Goal: Task Accomplishment & Management: Manage account settings

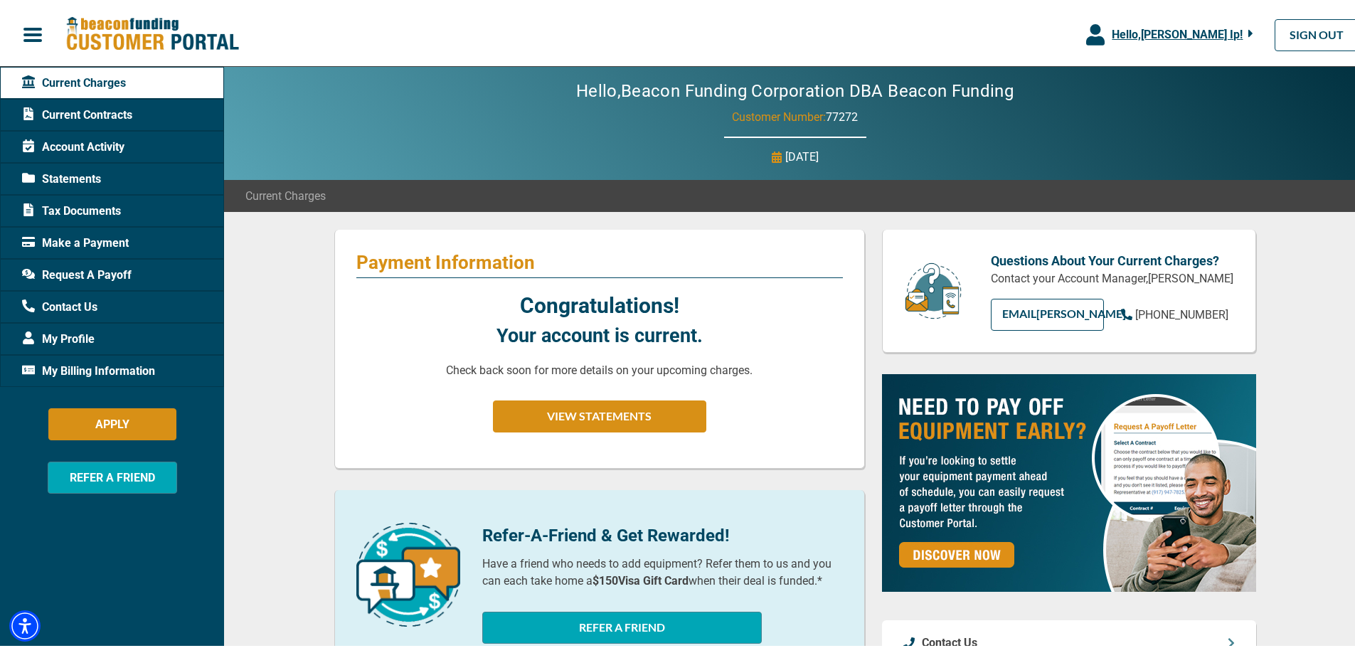
click at [1207, 29] on span "Hello, [PERSON_NAME] Ip !" at bounding box center [1177, 32] width 131 height 14
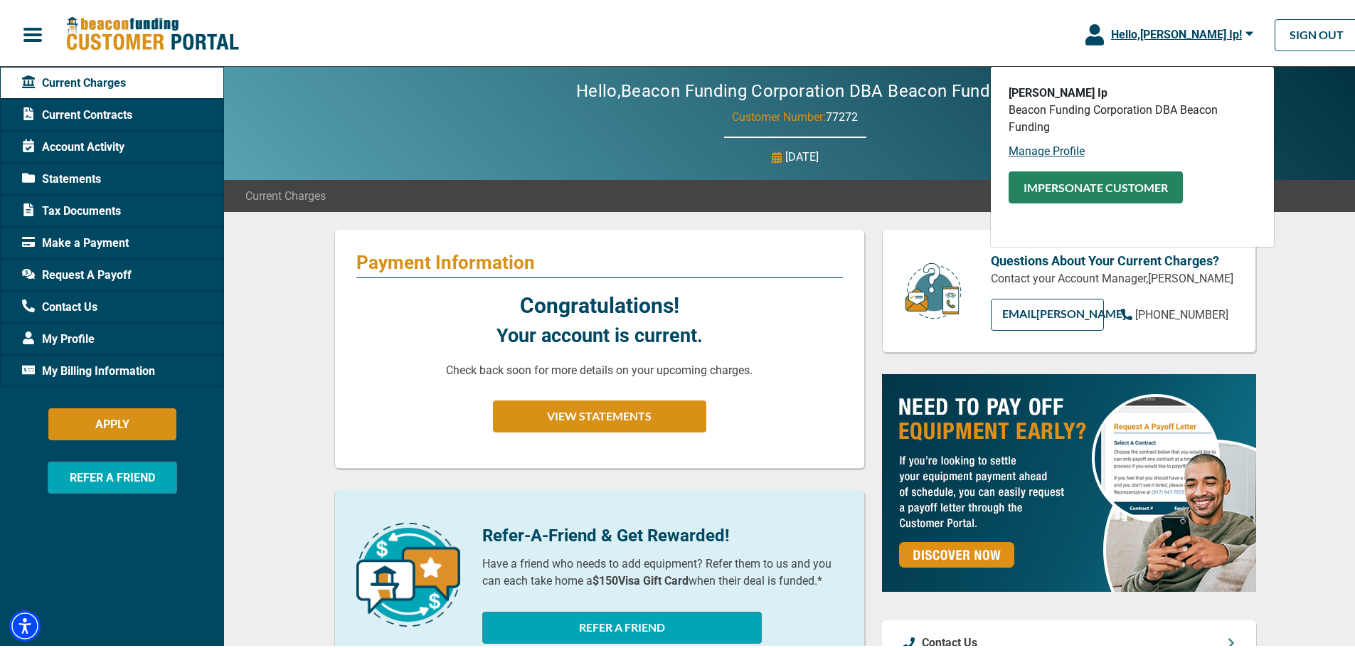
click at [1119, 183] on button "Impersonate Customer" at bounding box center [1095, 185] width 174 height 32
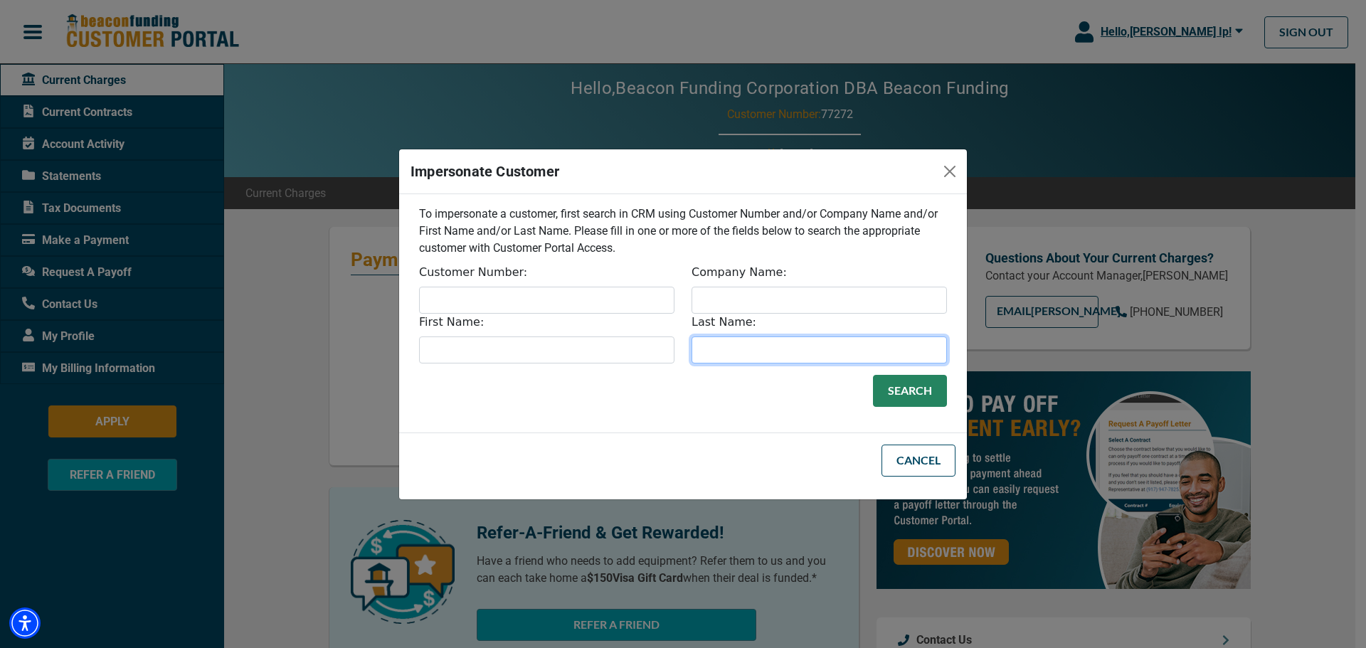
click at [719, 348] on input "Last Name:" at bounding box center [818, 349] width 255 height 27
type input "[PERSON_NAME]"
click at [873, 375] on button "Search" at bounding box center [910, 391] width 74 height 32
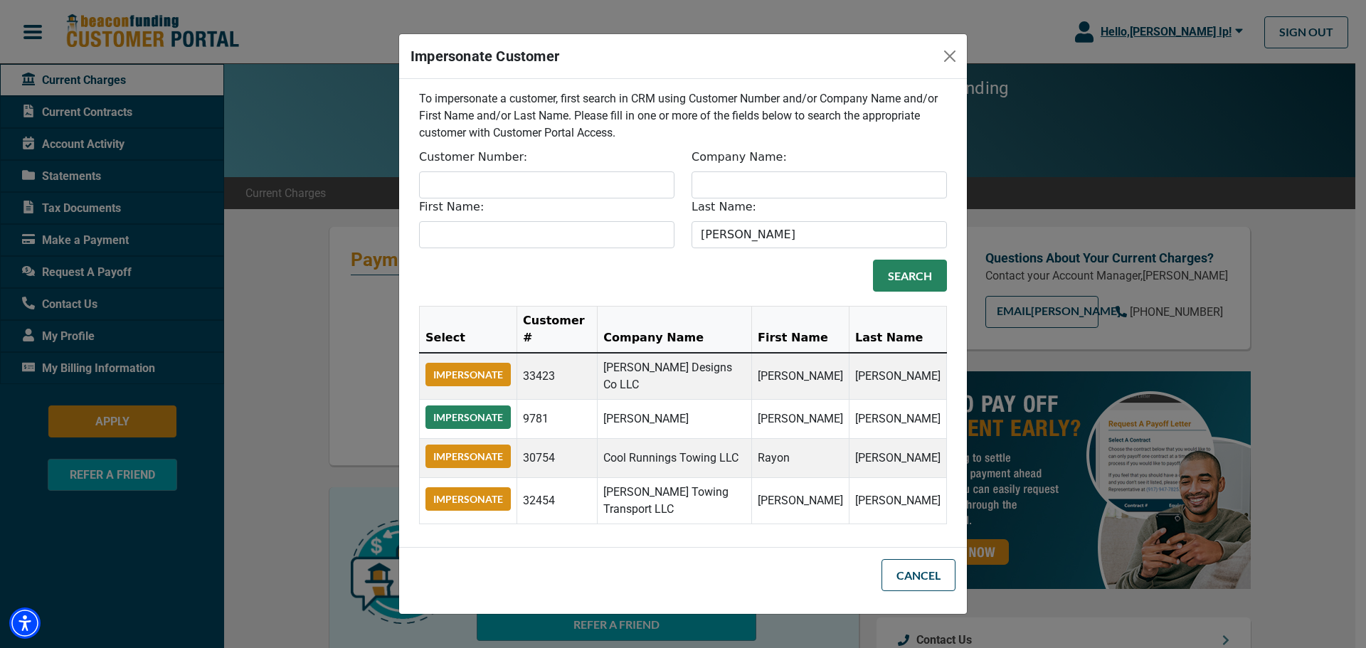
click at [477, 405] on button "Impersonate" at bounding box center [467, 416] width 85 height 23
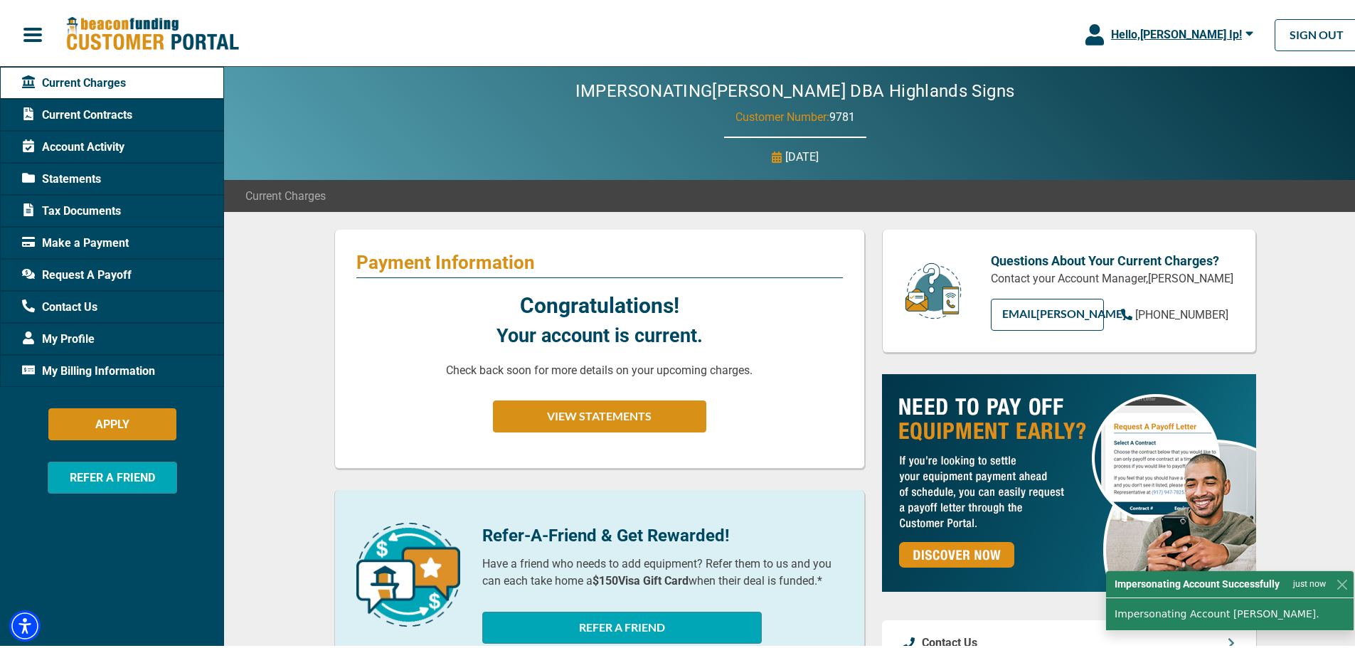
click at [164, 111] on div "Current Contracts" at bounding box center [112, 112] width 224 height 32
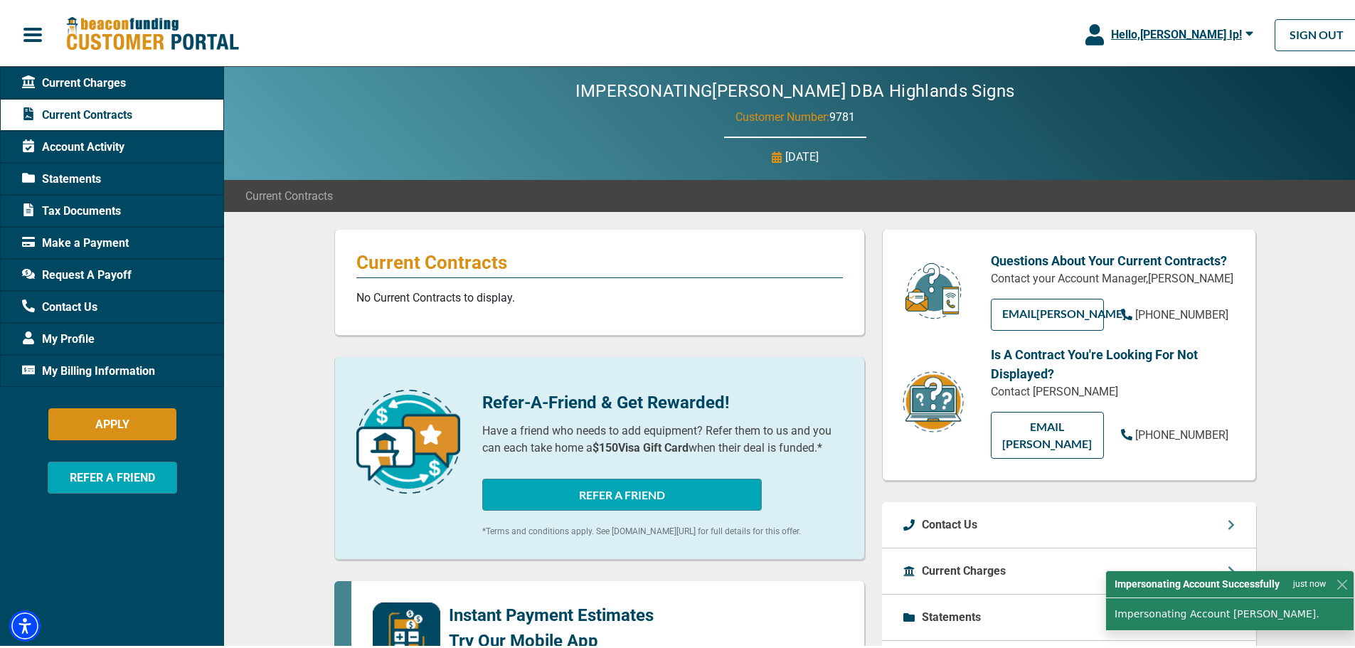
click at [1216, 38] on span "Hello, [PERSON_NAME] Ip !" at bounding box center [1176, 32] width 131 height 14
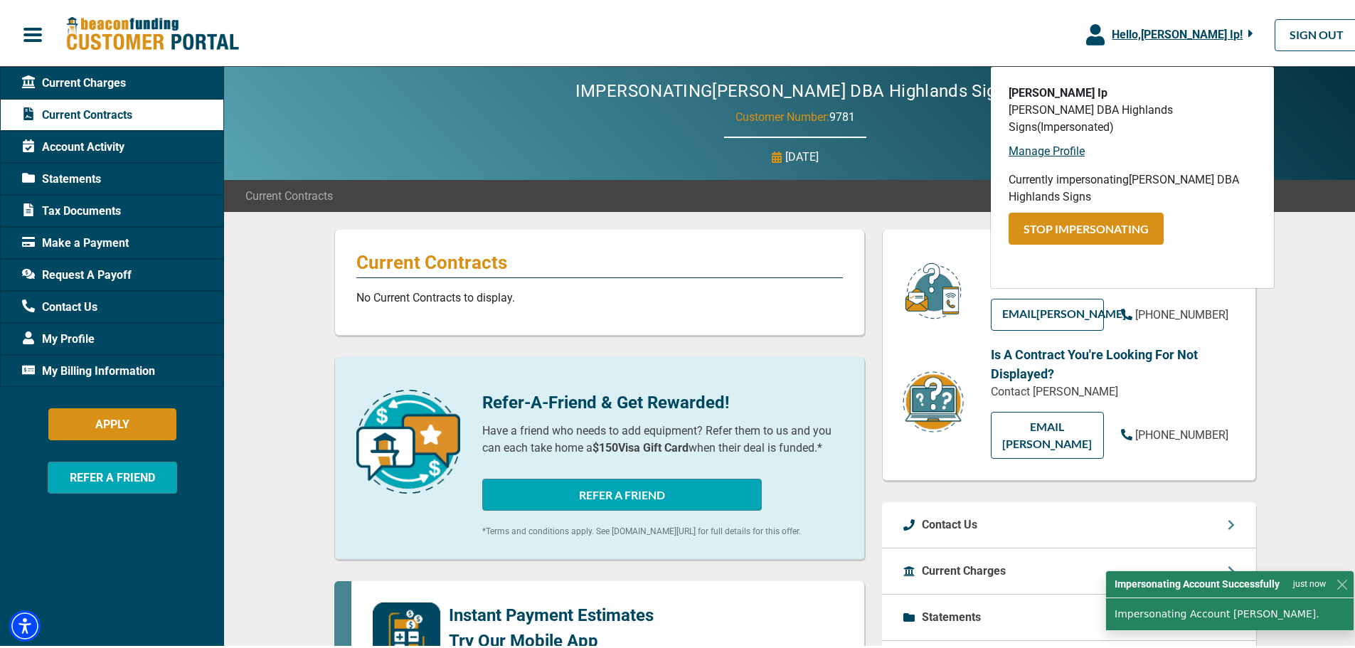
click at [1097, 216] on button "Stop Impersonating" at bounding box center [1085, 226] width 155 height 32
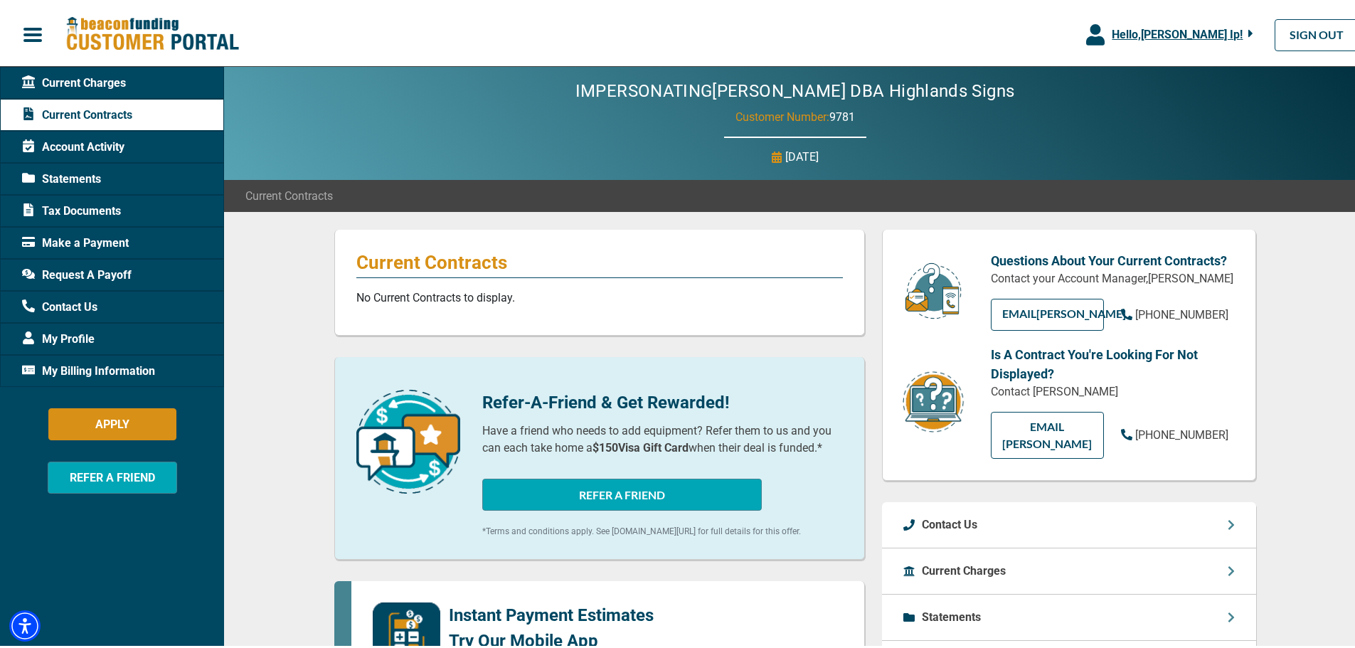
click at [1193, 33] on span "Hello, [PERSON_NAME] Ip !" at bounding box center [1177, 32] width 131 height 14
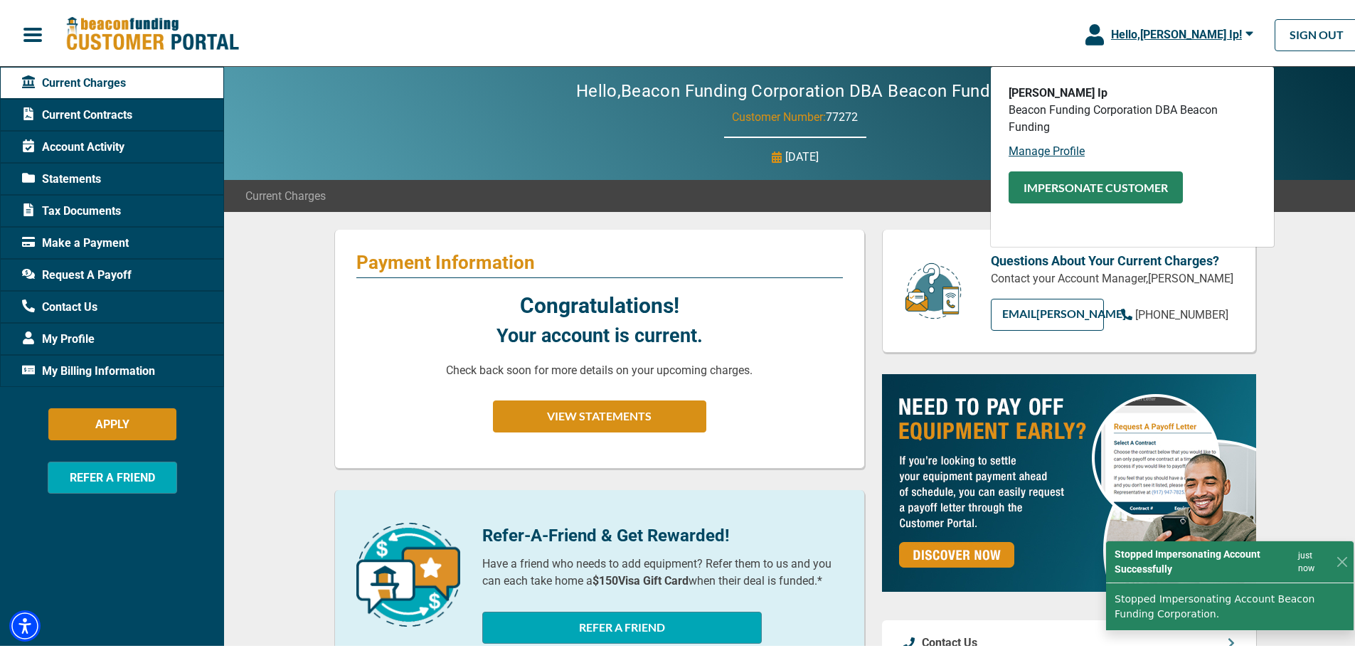
click at [1113, 186] on button "Impersonate Customer" at bounding box center [1095, 185] width 174 height 32
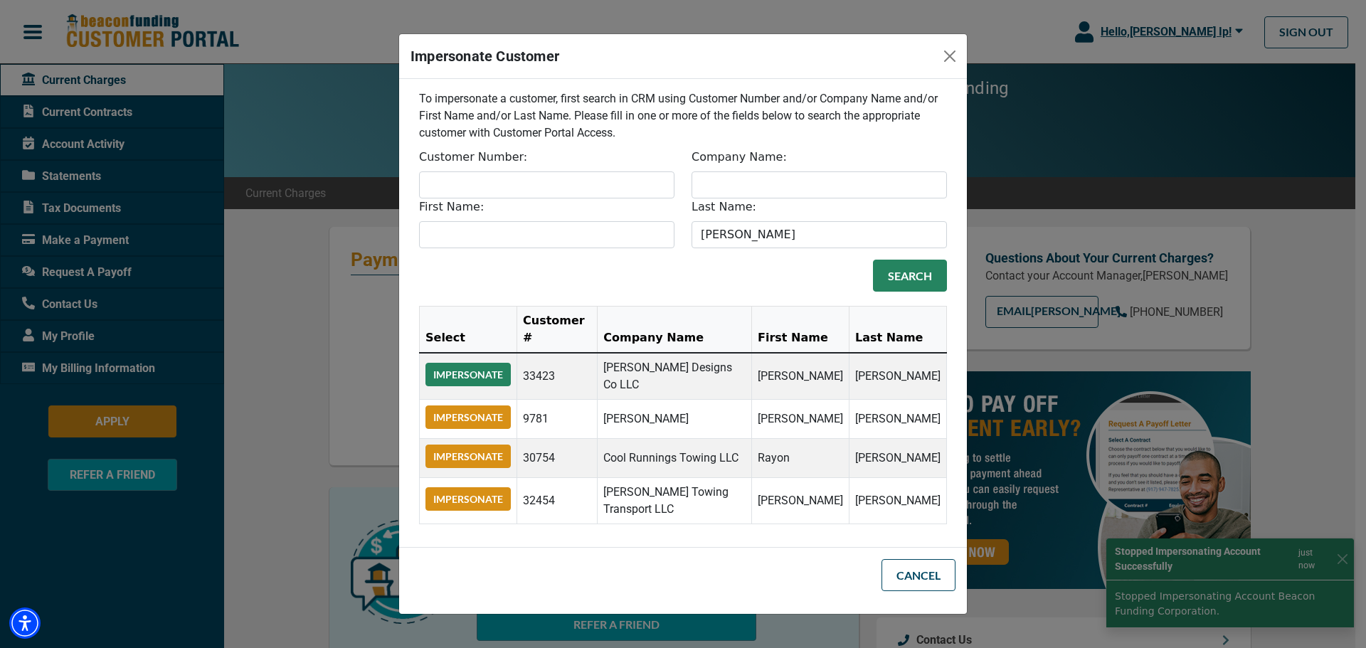
click at [476, 363] on button "Impersonate" at bounding box center [467, 374] width 85 height 23
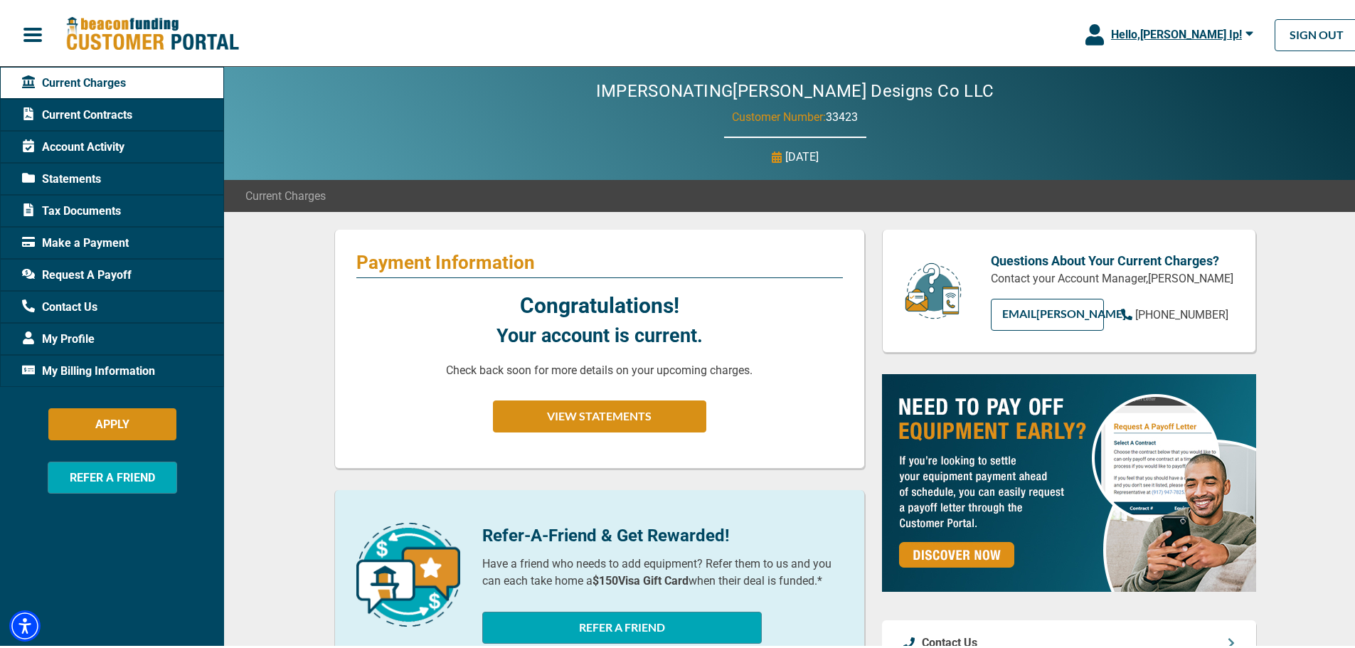
click at [150, 110] on div "Current Contracts" at bounding box center [112, 112] width 224 height 32
click at [132, 110] on span "Current Contracts" at bounding box center [77, 112] width 110 height 17
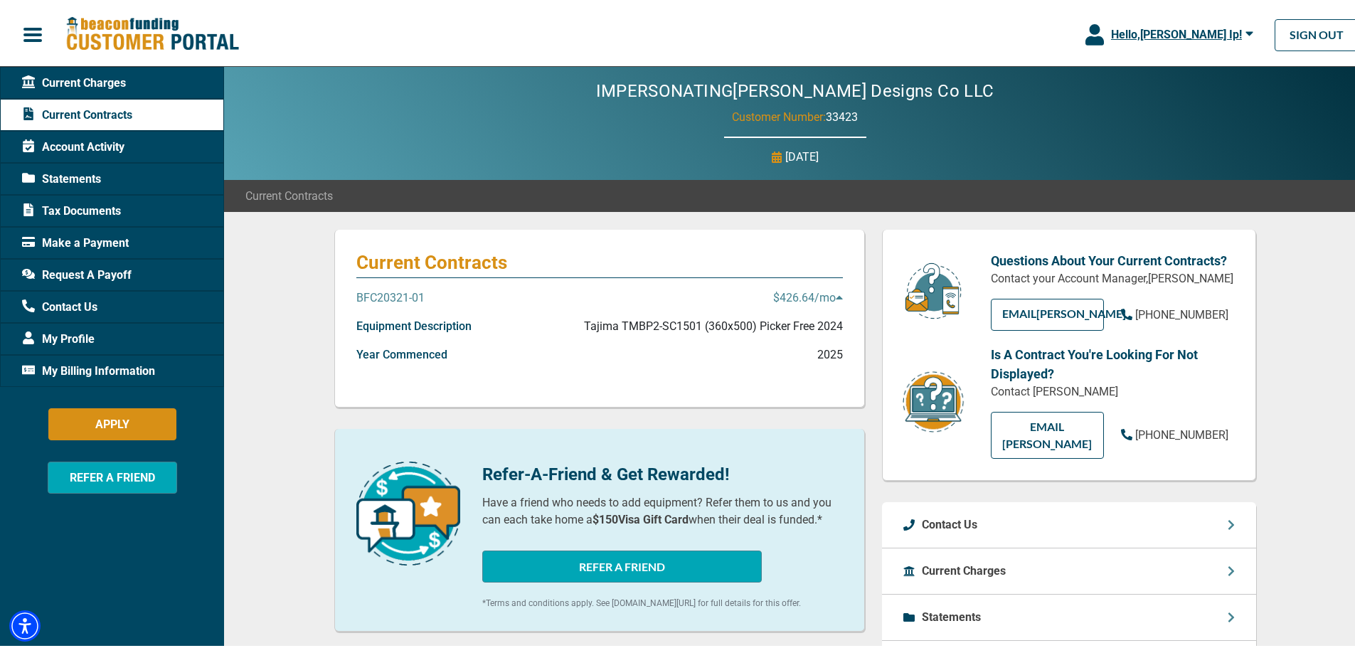
click at [794, 287] on p "$426.64 /mo" at bounding box center [808, 295] width 70 height 17
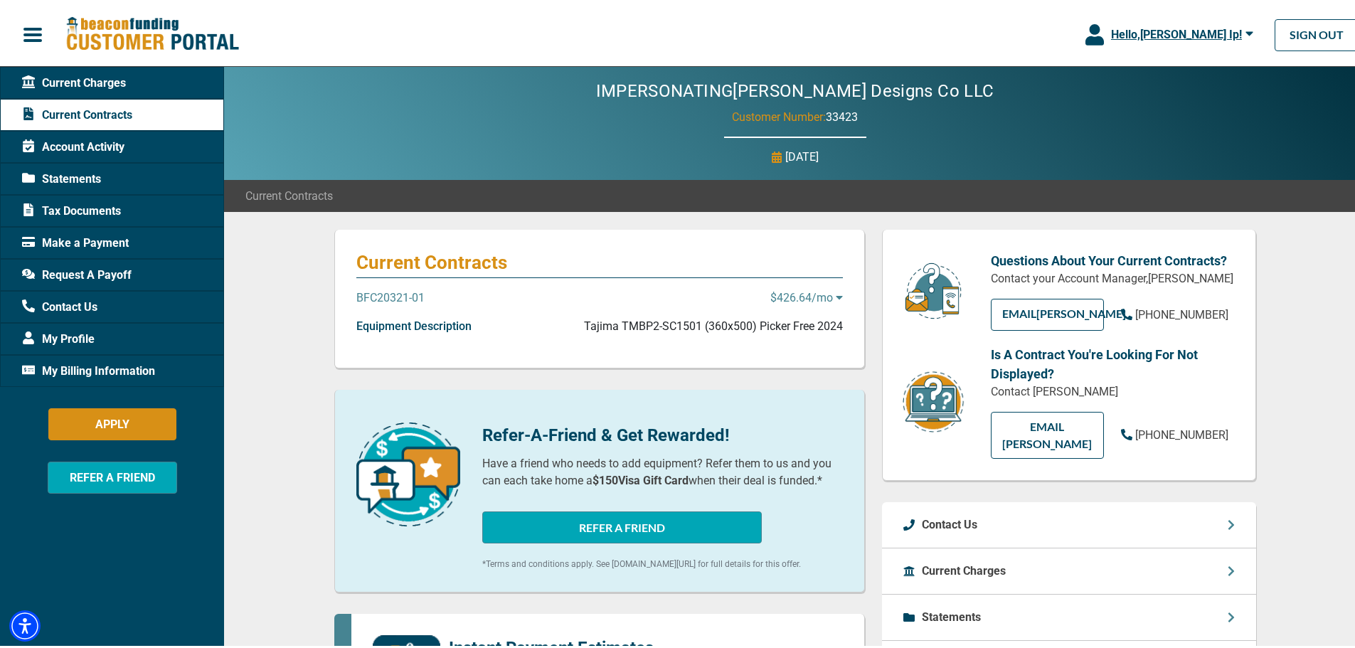
click at [794, 288] on p "$426.64 /mo" at bounding box center [806, 295] width 73 height 17
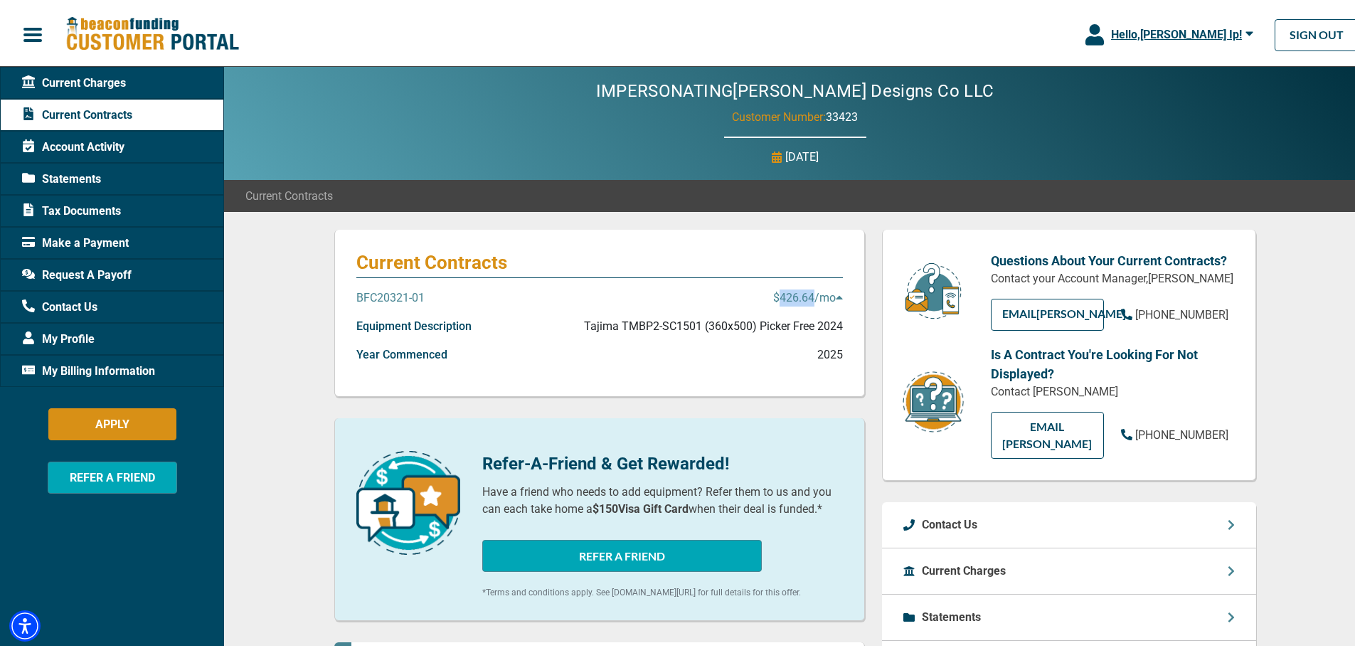
click at [794, 288] on p "$426.64 /mo" at bounding box center [808, 295] width 70 height 17
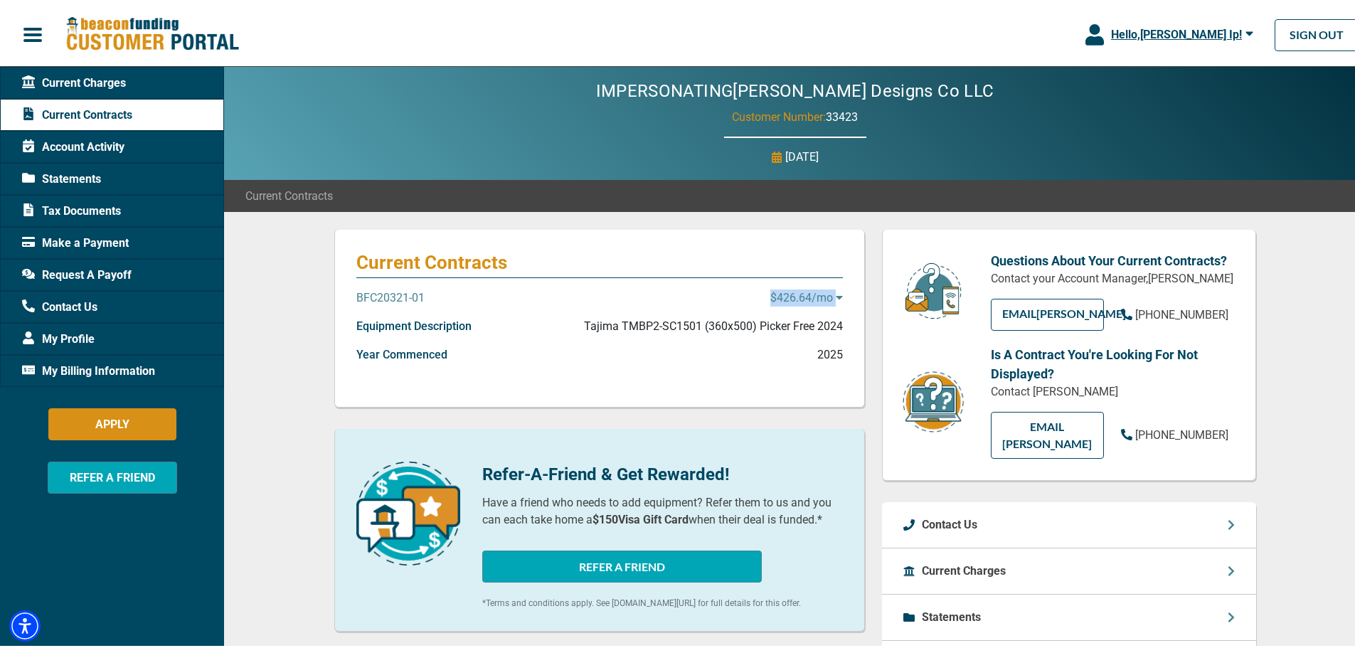
click at [794, 288] on p "$426.64 /mo" at bounding box center [806, 295] width 73 height 17
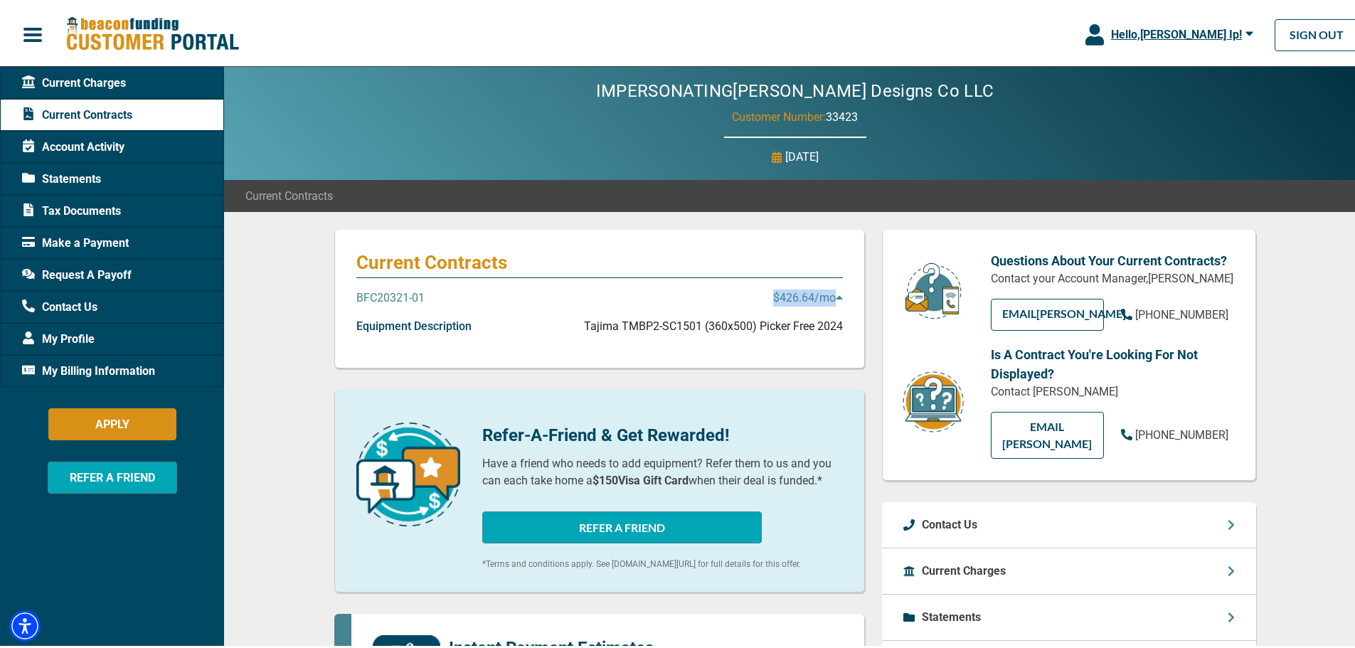
click at [794, 288] on p "$426.64 /mo" at bounding box center [808, 295] width 70 height 17
click at [826, 292] on p "$426.64 /mo" at bounding box center [806, 295] width 73 height 17
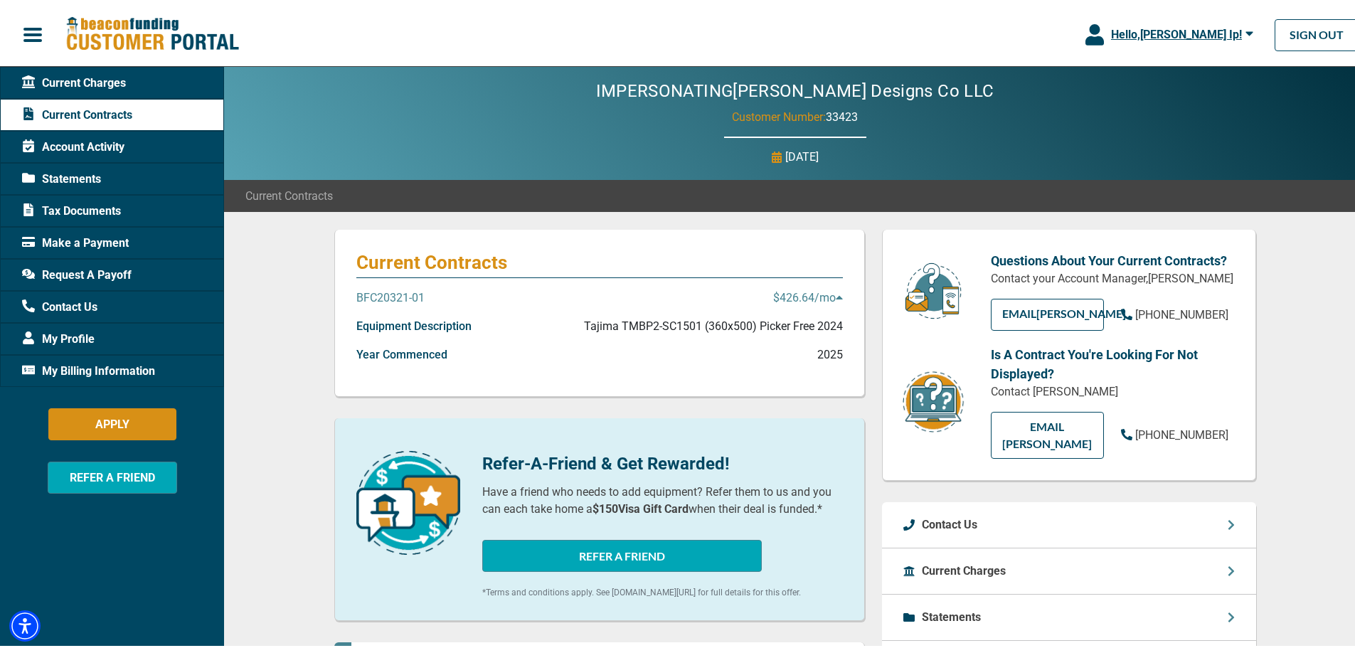
click at [829, 292] on p "$426.64 /mo" at bounding box center [808, 295] width 70 height 17
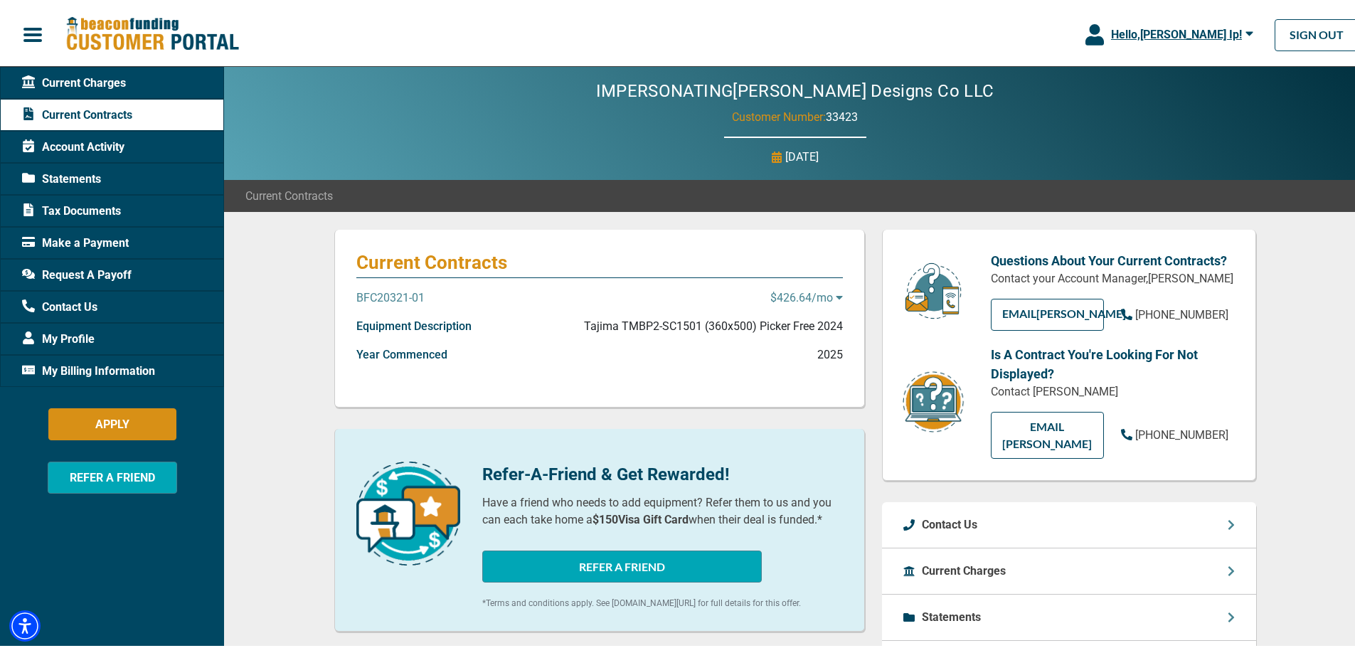
click at [829, 292] on p "$426.64 /mo" at bounding box center [806, 295] width 73 height 17
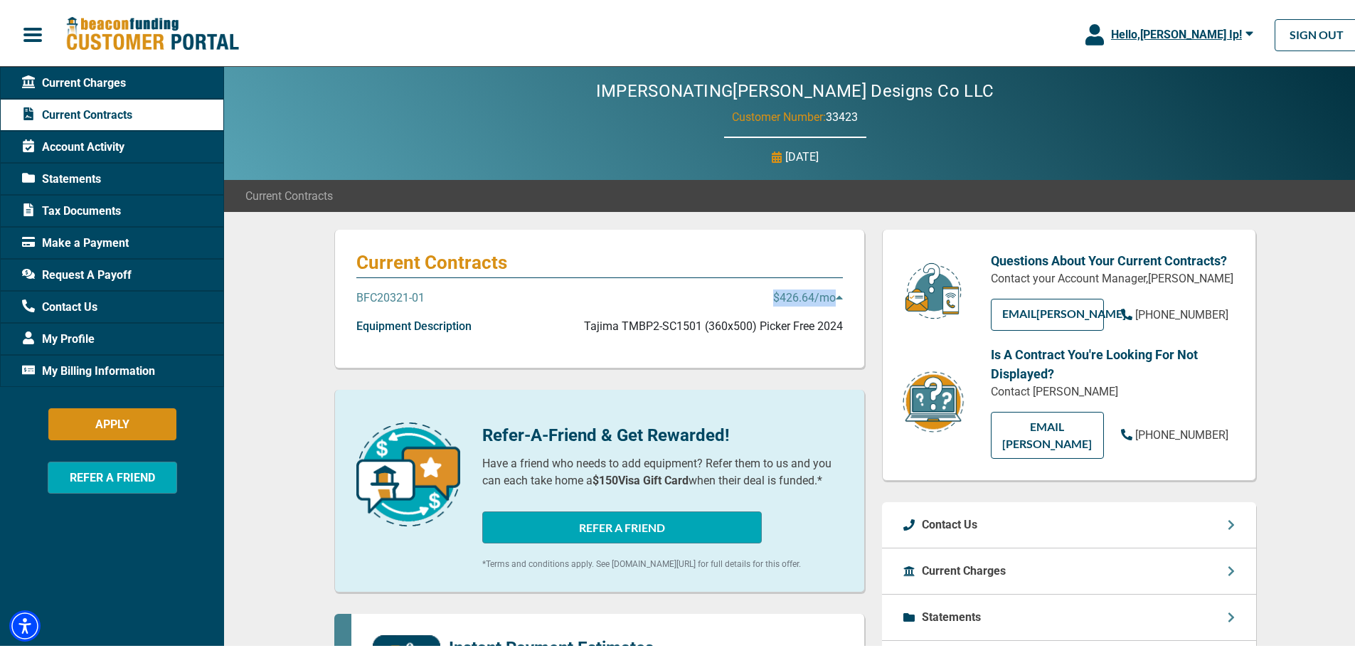
click at [829, 292] on p "$426.64 /mo" at bounding box center [808, 295] width 70 height 17
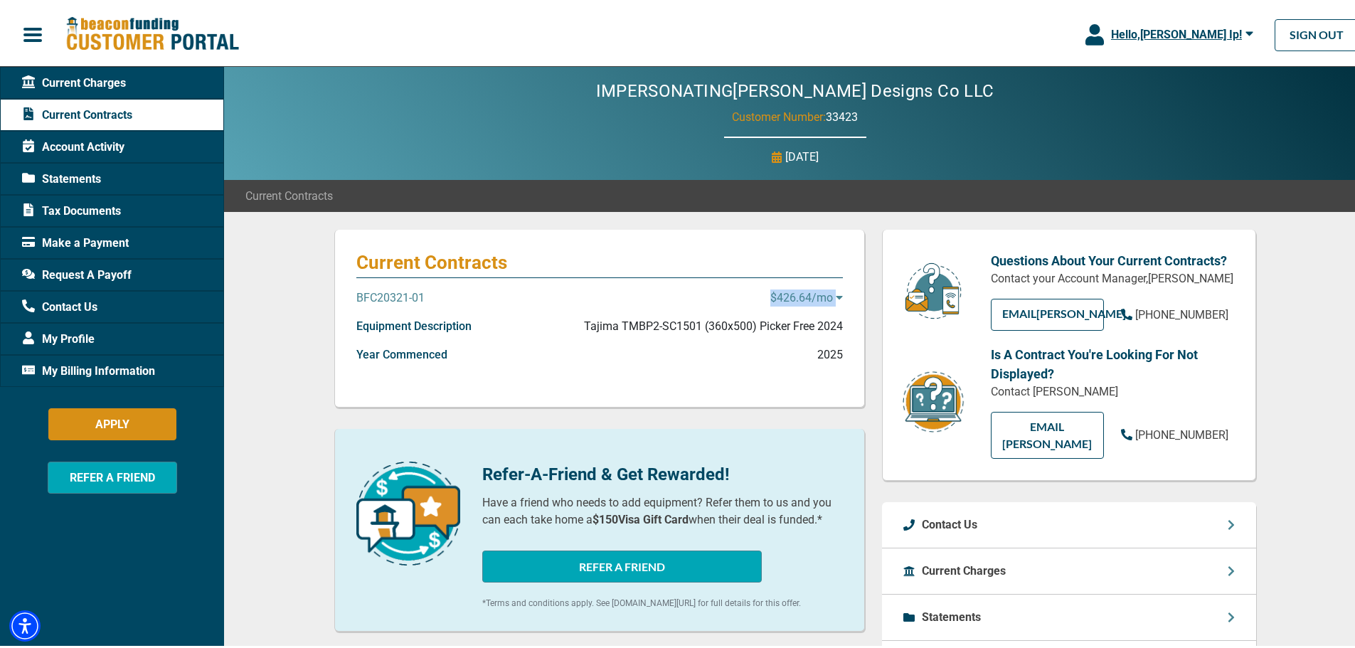
click at [829, 292] on p "$426.64 /mo" at bounding box center [806, 295] width 73 height 17
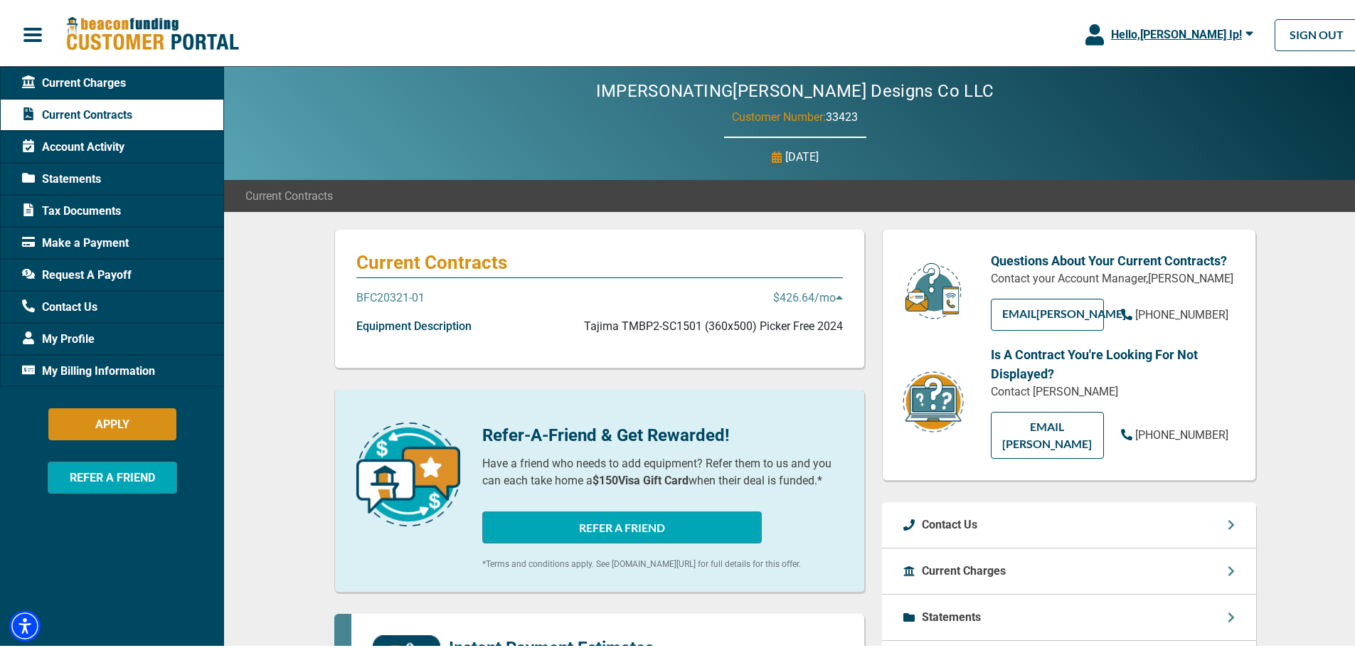
click at [829, 292] on p "$426.64 /mo" at bounding box center [808, 295] width 70 height 17
